Goal: Task Accomplishment & Management: Complete application form

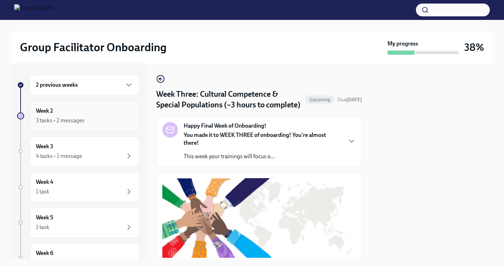
click at [101, 119] on div "3 tasks • 2 messages" at bounding box center [84, 120] width 97 height 9
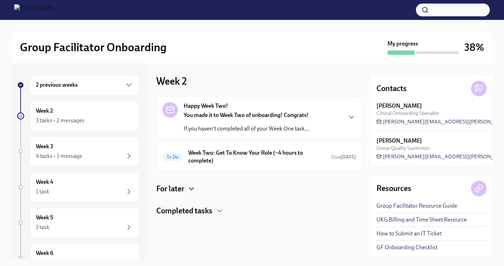
click at [196, 191] on icon "button" at bounding box center [191, 188] width 9 height 9
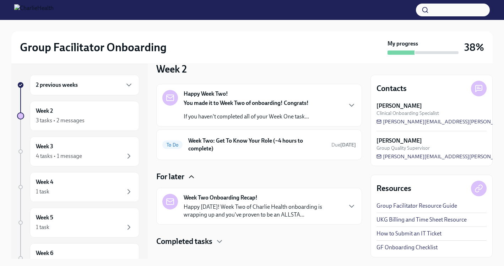
scroll to position [23, 0]
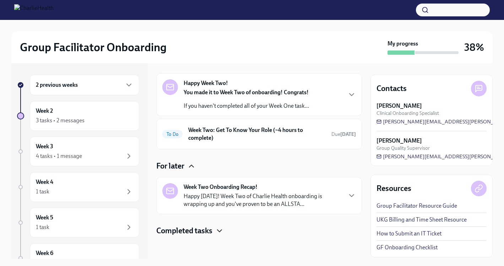
click at [222, 231] on icon "button" at bounding box center [219, 230] width 9 height 9
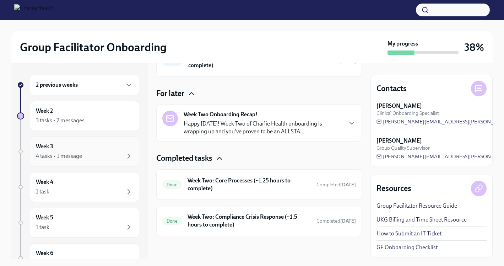
click at [105, 152] on div "4 tasks • 1 message" at bounding box center [84, 156] width 97 height 9
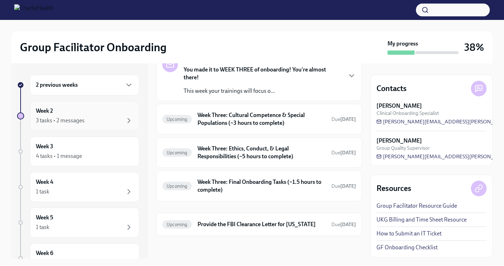
click at [104, 119] on div "3 tasks • 2 messages" at bounding box center [84, 120] width 97 height 9
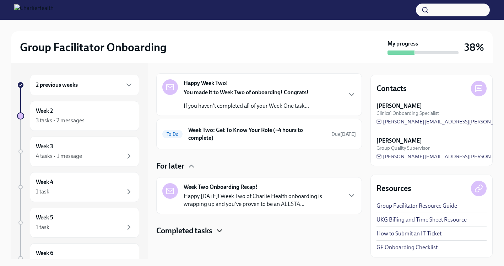
click at [222, 232] on icon "button" at bounding box center [219, 230] width 9 height 9
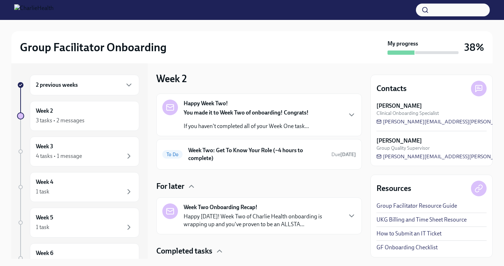
scroll to position [2, 0]
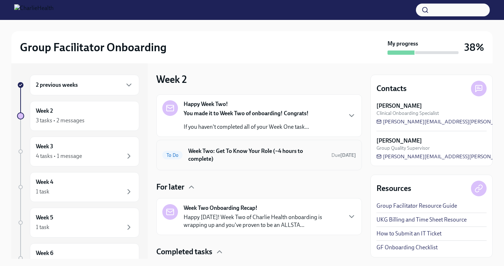
click at [261, 153] on h6 "Week Two: Get To Know Your Role (~4 hours to complete)" at bounding box center [257, 155] width 138 height 16
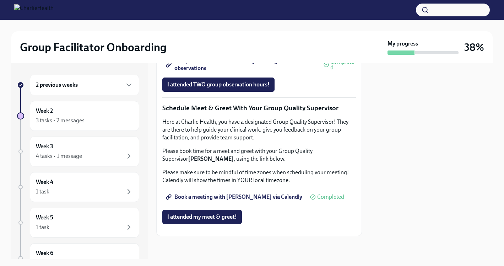
scroll to position [667, 0]
click at [215, 88] on span "I attended TWO group observation hours!" at bounding box center [218, 84] width 102 height 7
